Goal: Book appointment/travel/reservation

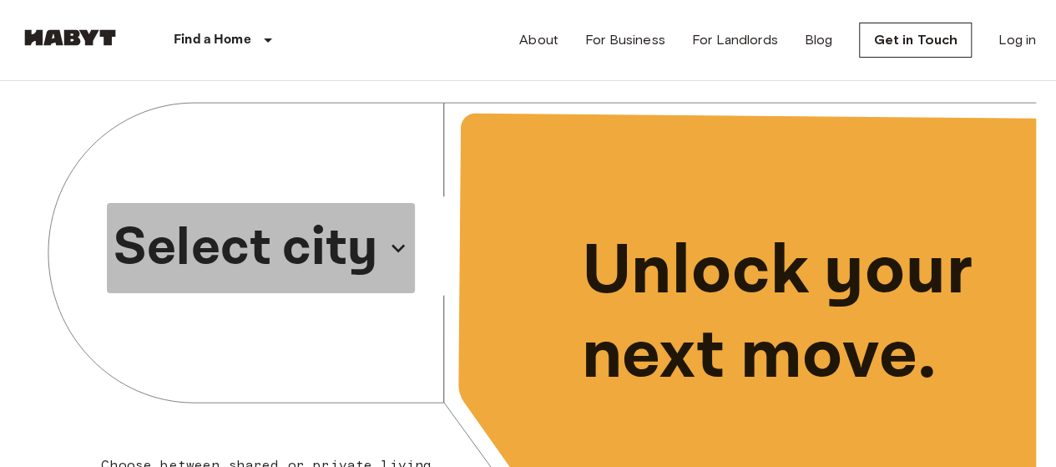
click at [400, 248] on icon "button" at bounding box center [398, 249] width 13 height 8
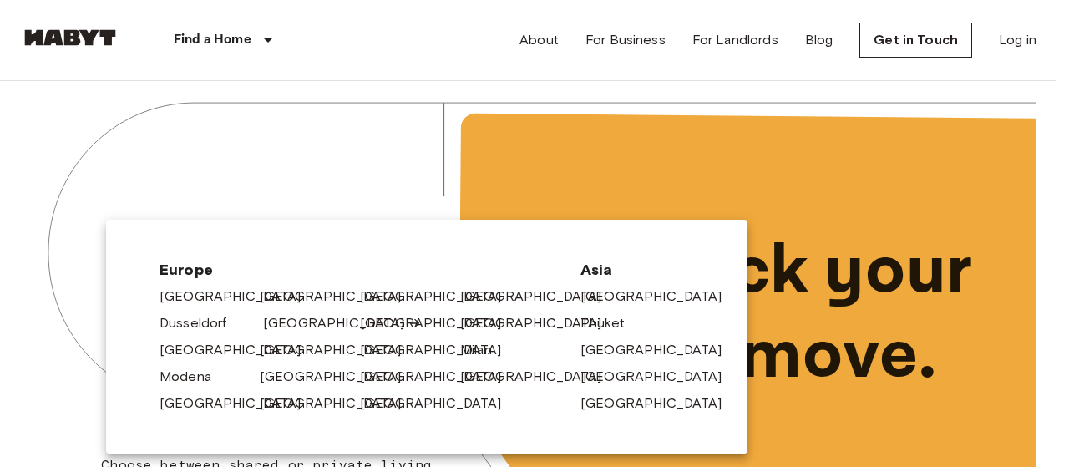
click at [287, 322] on link "[GEOGRAPHIC_DATA]" at bounding box center [342, 323] width 159 height 20
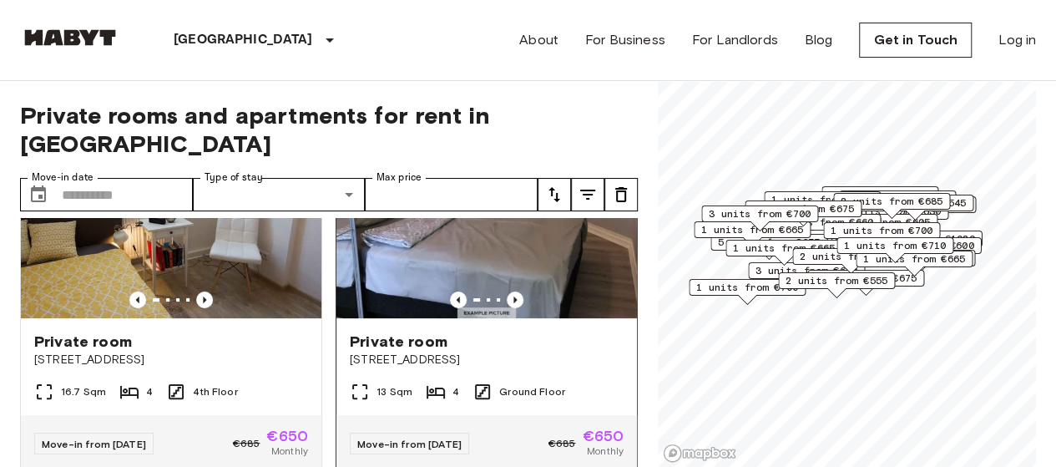
scroll to position [167, 0]
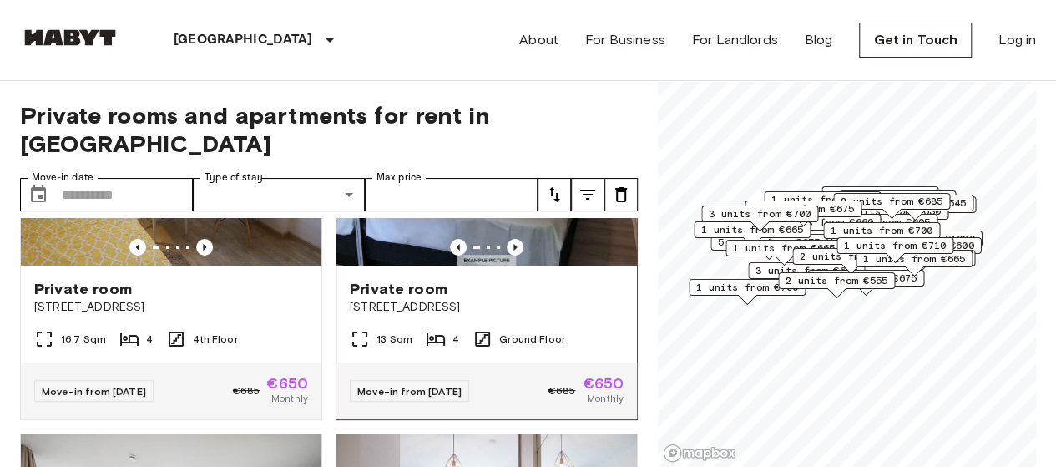
click at [589, 376] on span "€650" at bounding box center [603, 383] width 42 height 15
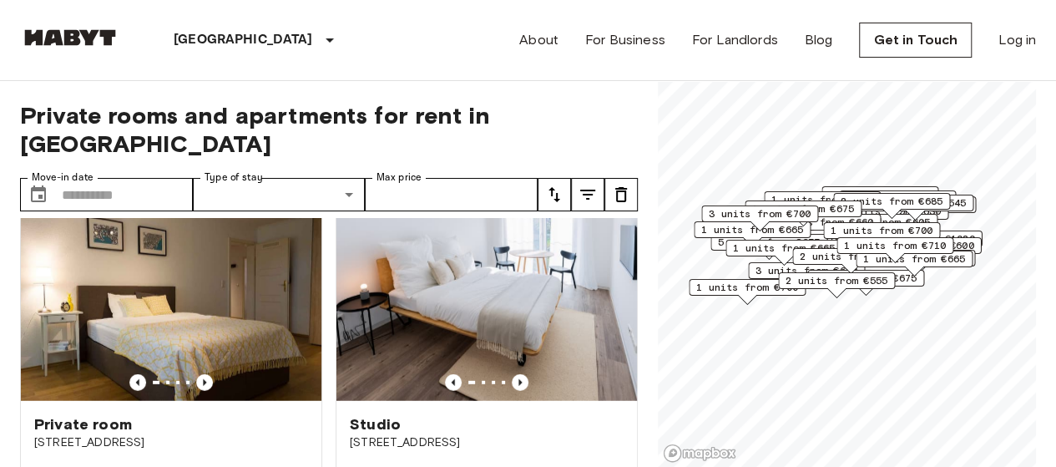
scroll to position [11844, 0]
